Goal: Transaction & Acquisition: Purchase product/service

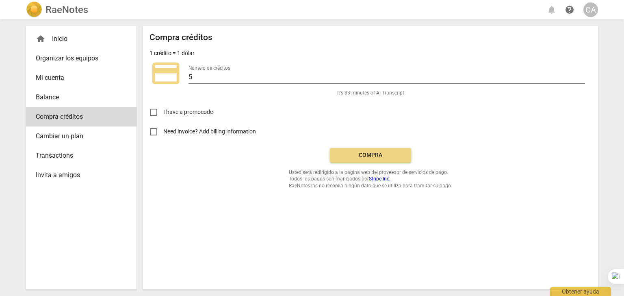
drag, startPoint x: 0, startPoint y: 0, endPoint x: 253, endPoint y: 78, distance: 264.6
click at [253, 78] on input "5" at bounding box center [386, 78] width 396 height 12
type input "15"
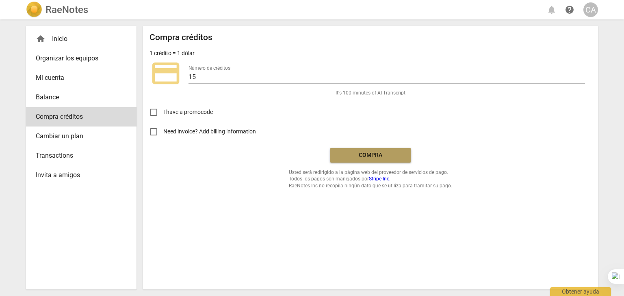
click at [371, 154] on span "Compra" at bounding box center [370, 155] width 68 height 8
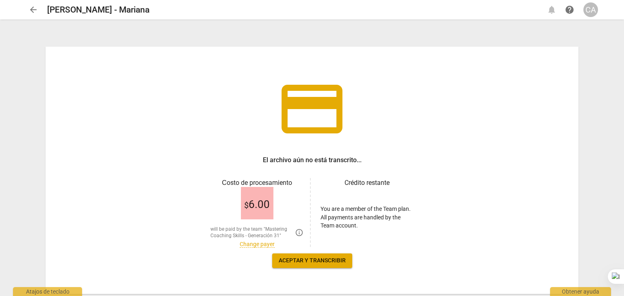
click at [307, 264] on span "Aceptar y transcribir" at bounding box center [312, 261] width 67 height 8
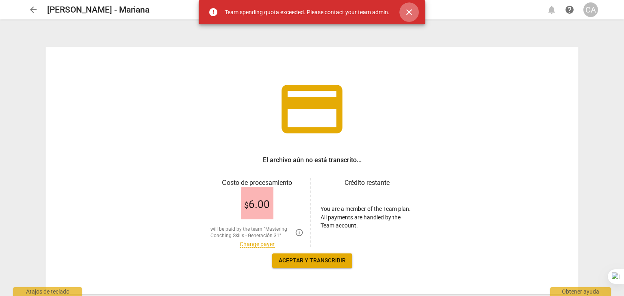
click at [411, 15] on span "close" at bounding box center [409, 12] width 10 height 10
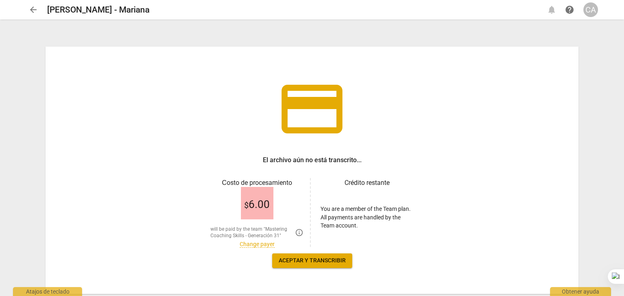
click at [254, 210] on span "$ 6.00" at bounding box center [257, 205] width 26 height 12
click at [260, 193] on div "$ 6.00" at bounding box center [257, 203] width 32 height 32
click at [264, 246] on link "Change payer" at bounding box center [257, 244] width 35 height 7
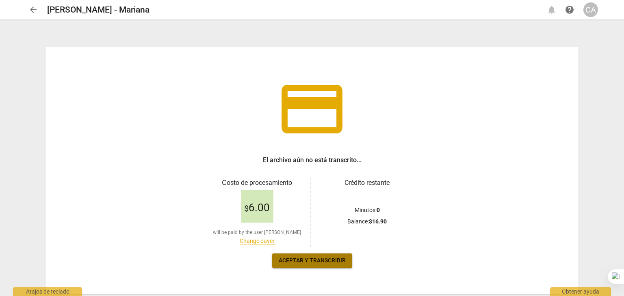
click at [322, 261] on span "Aceptar y transcribir" at bounding box center [312, 261] width 67 height 8
